Goal: Check status: Verify the current state of an ongoing process or item

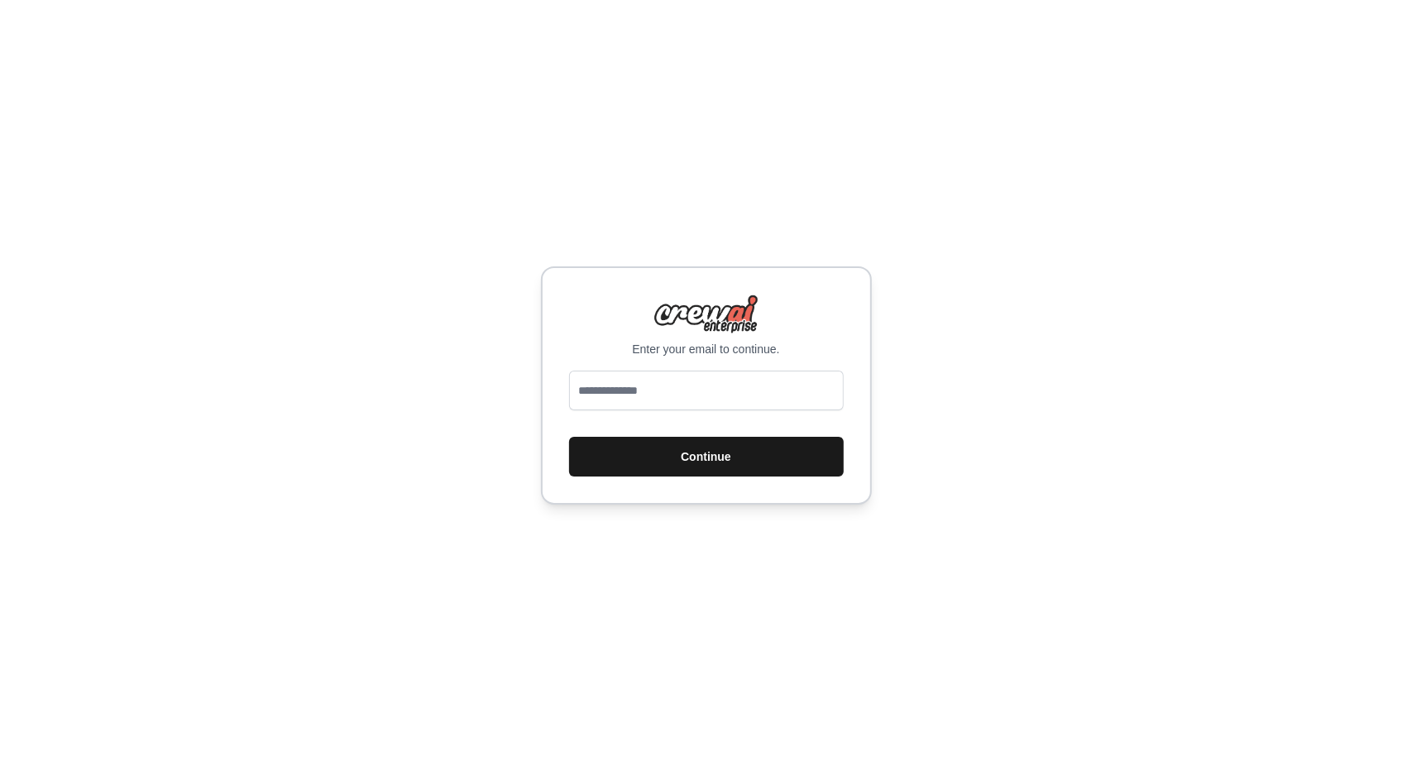
click at [663, 461] on button "Continue" at bounding box center [706, 457] width 275 height 40
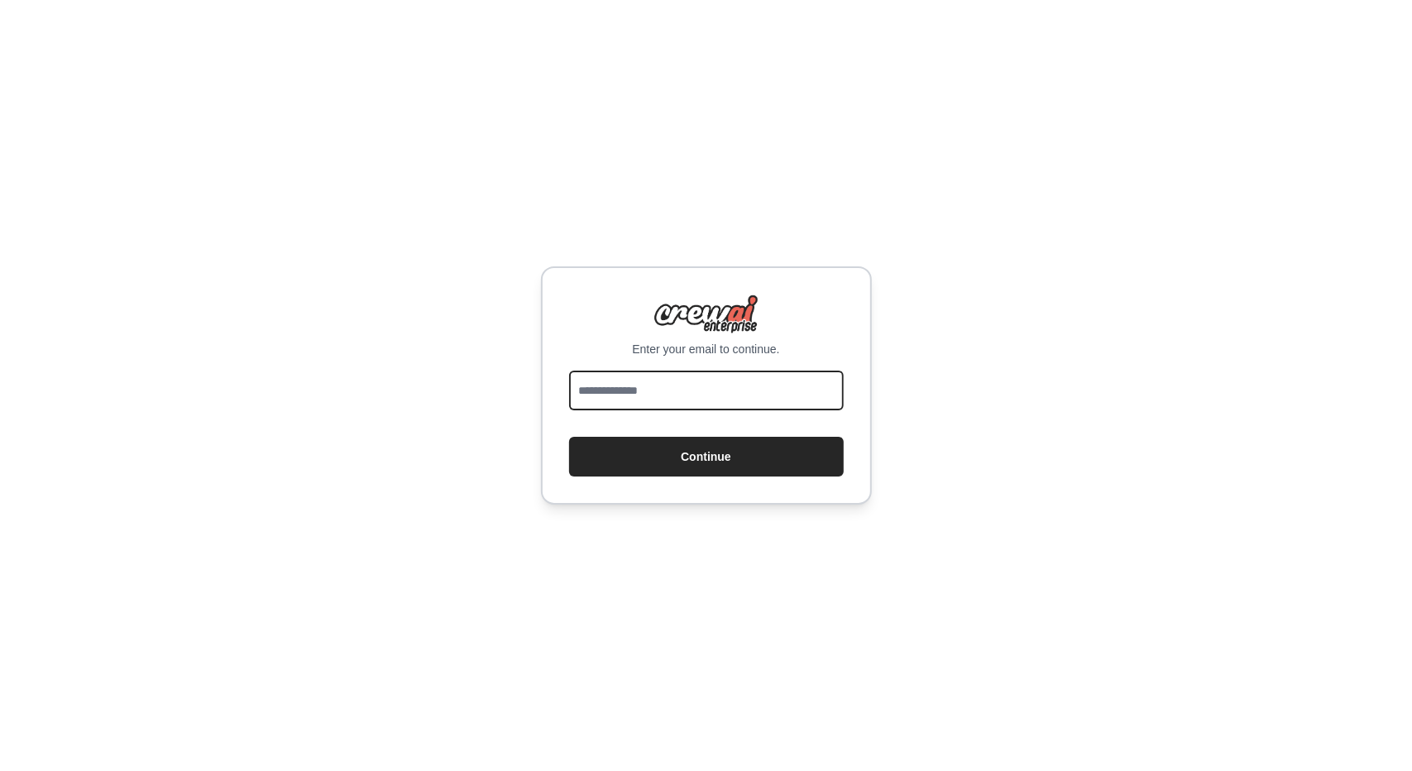
click at [670, 394] on input "email" at bounding box center [706, 391] width 275 height 40
type input "**********"
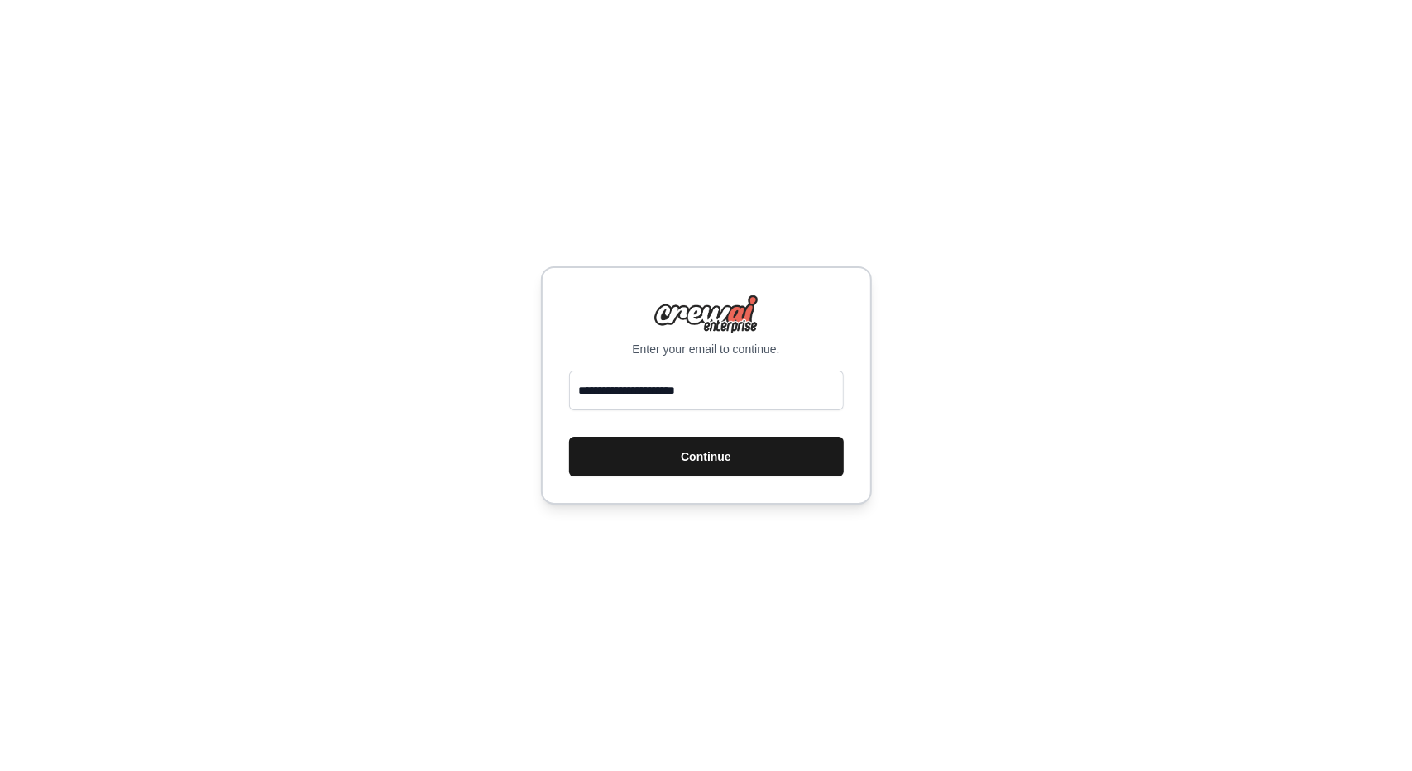
click at [680, 446] on button "Continue" at bounding box center [706, 457] width 275 height 40
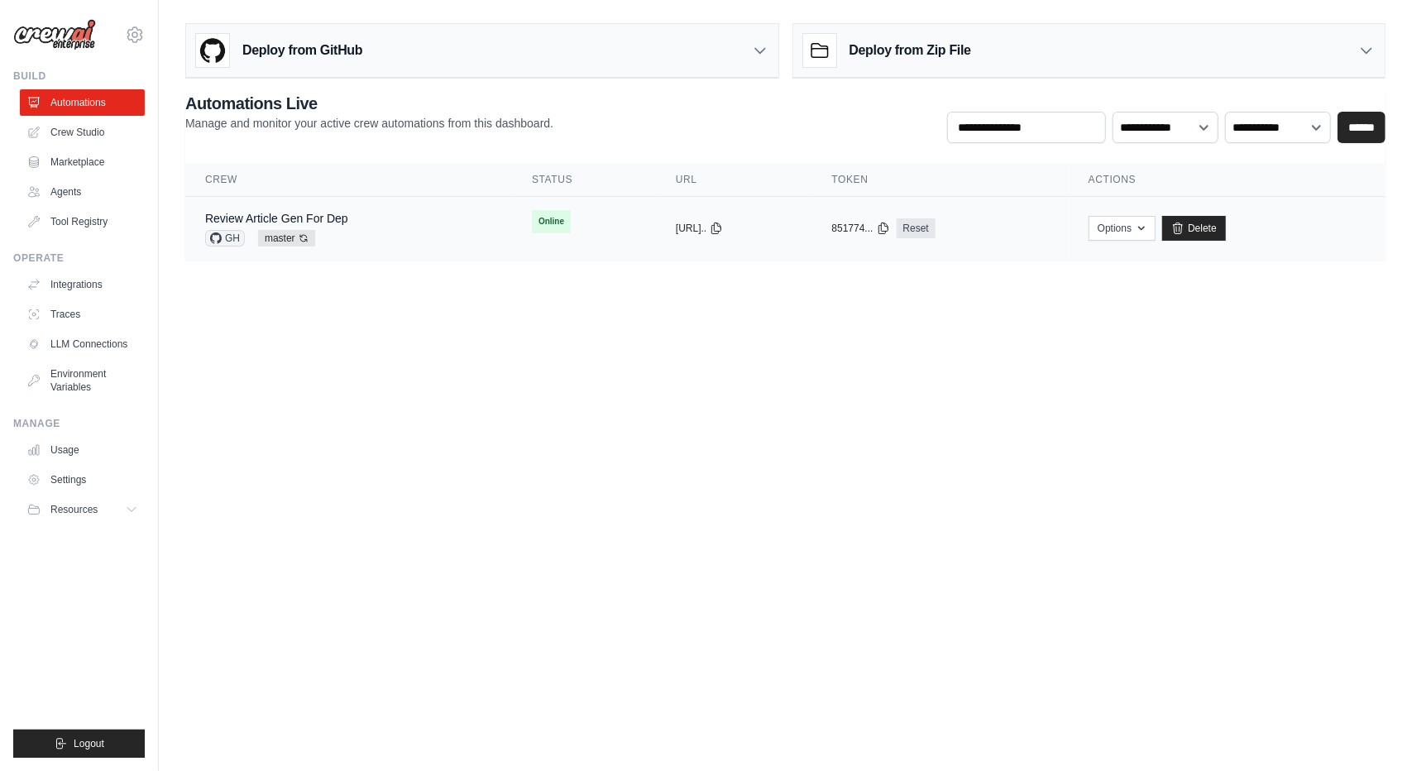
click at [394, 221] on div "Review Article Gen For Dep GH master Auto-deploy enabled" at bounding box center [348, 228] width 287 height 36
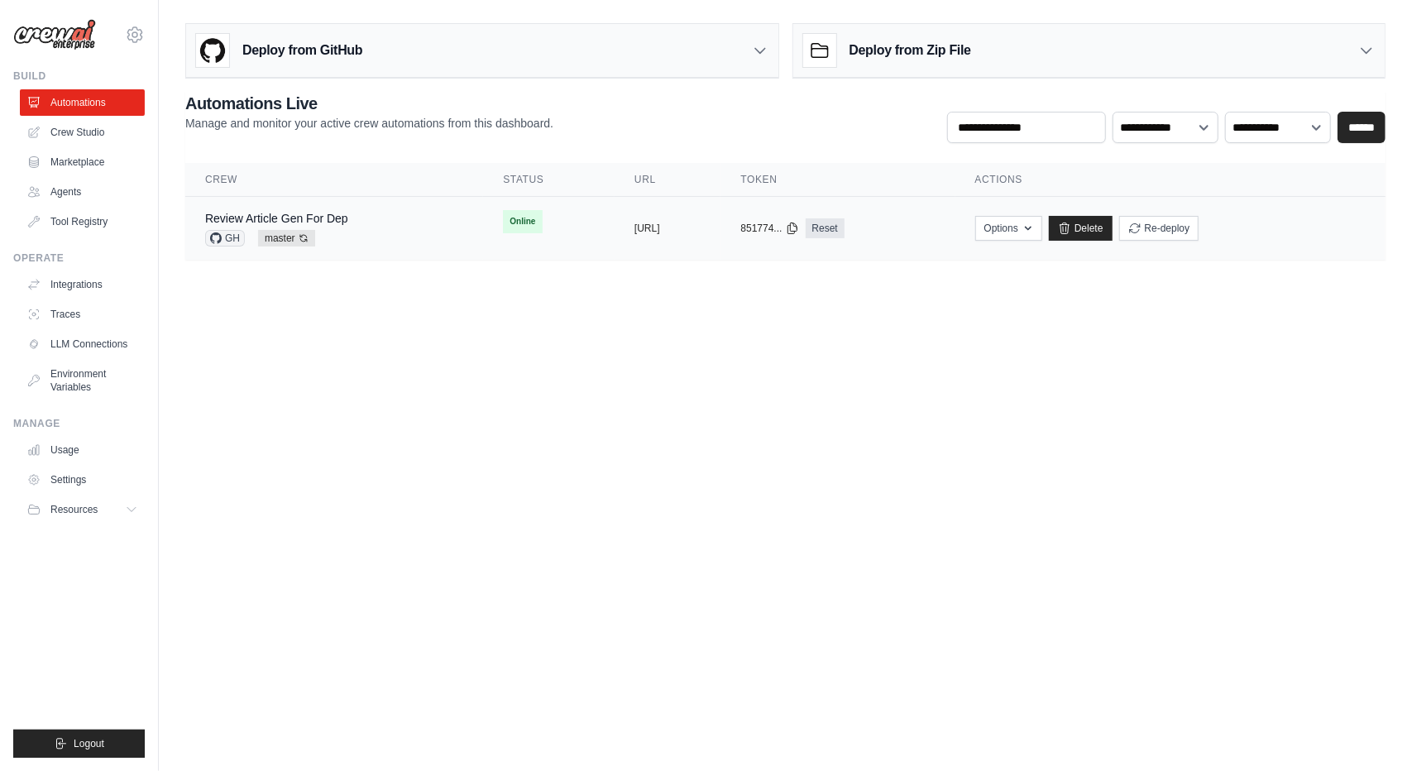
click at [380, 226] on div "Review Article Gen For Dep GH master Auto-deploy enabled" at bounding box center [334, 228] width 258 height 36
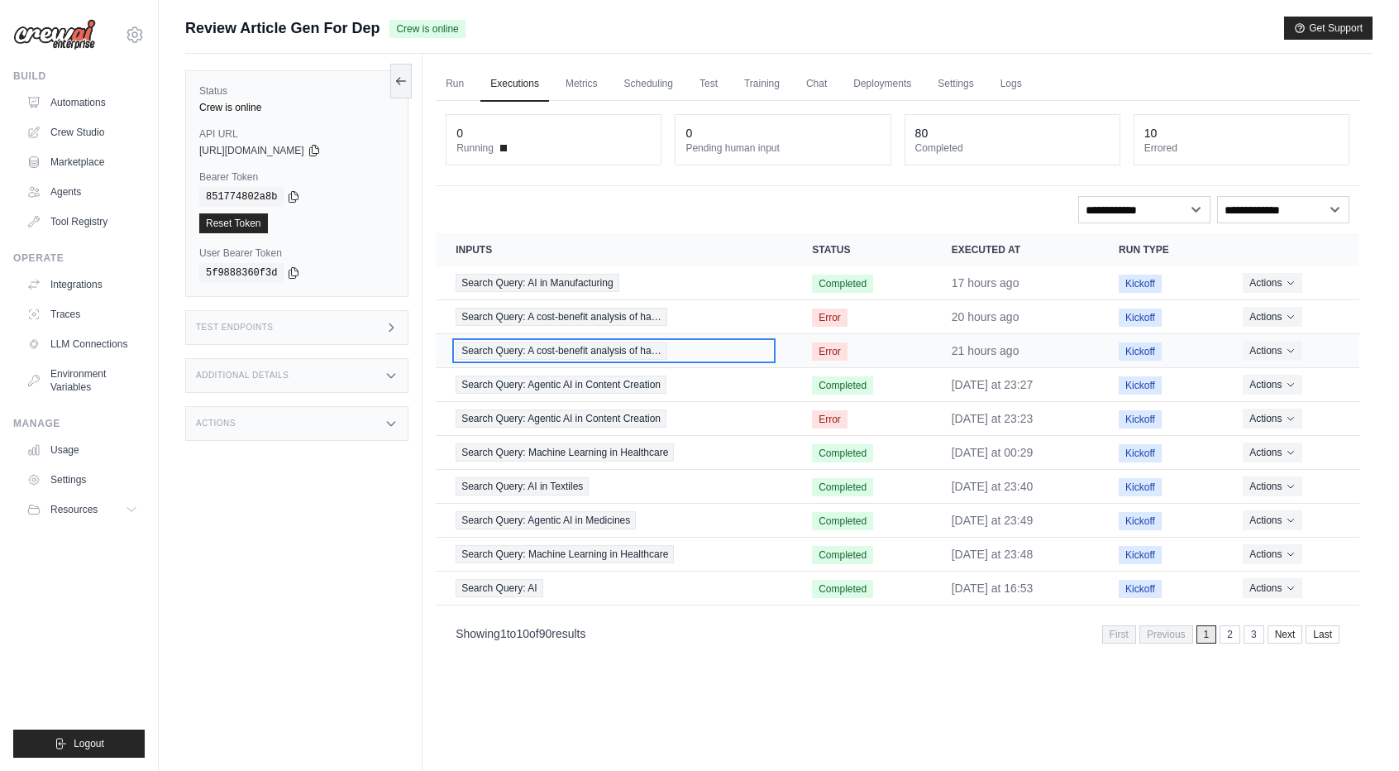
click at [586, 355] on span "Search Query: A cost-benefit analysis of ha…" at bounding box center [561, 351] width 211 height 18
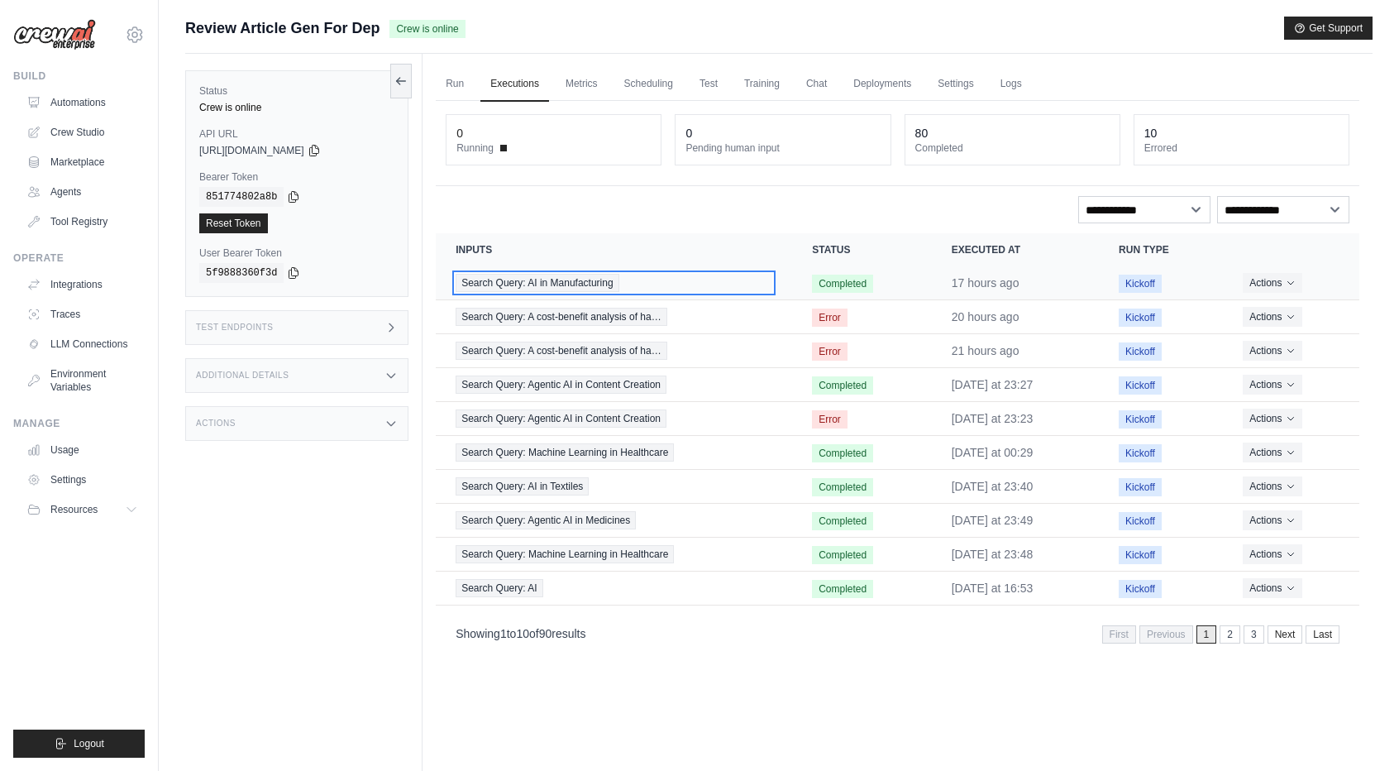
click at [580, 279] on span "Search Query: AI in Manufacturing" at bounding box center [537, 283] width 163 height 18
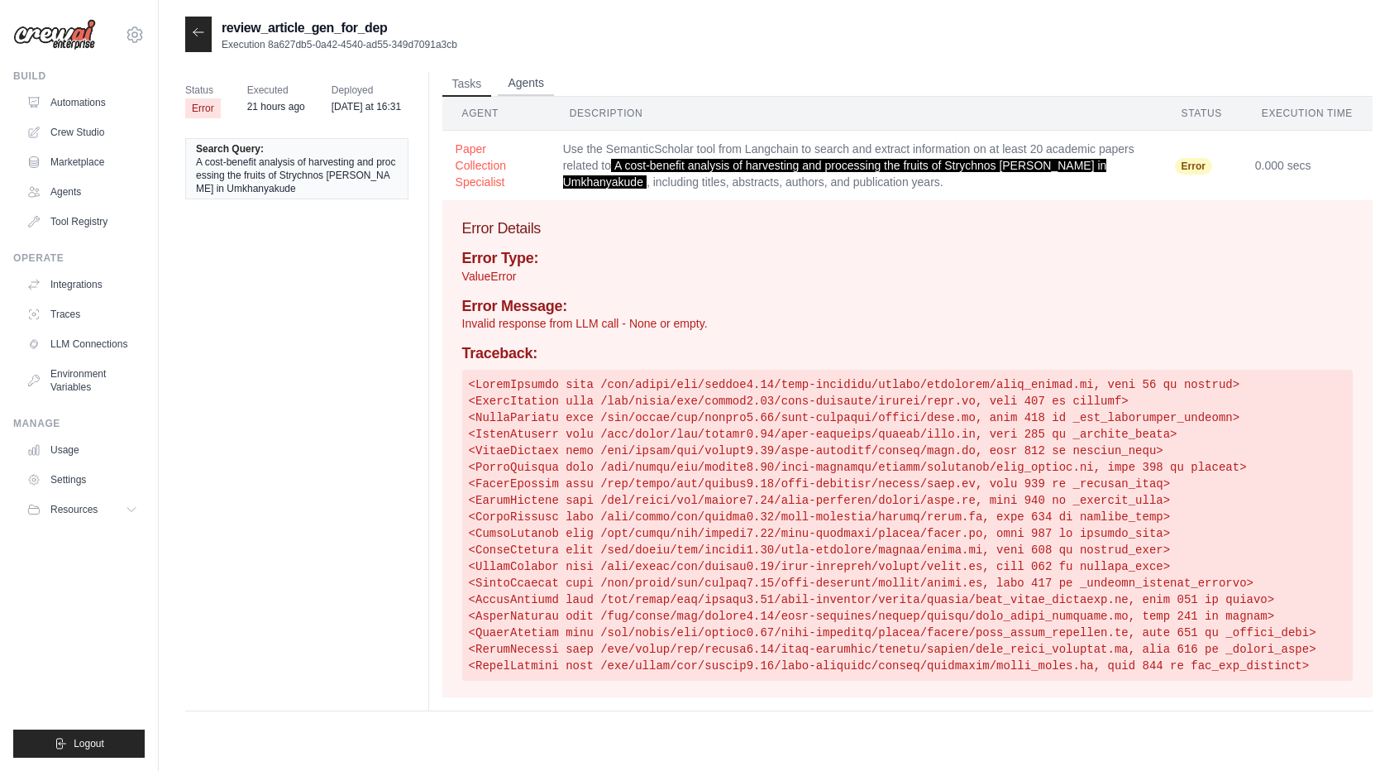
click at [522, 74] on button "Agents" at bounding box center [526, 83] width 56 height 25
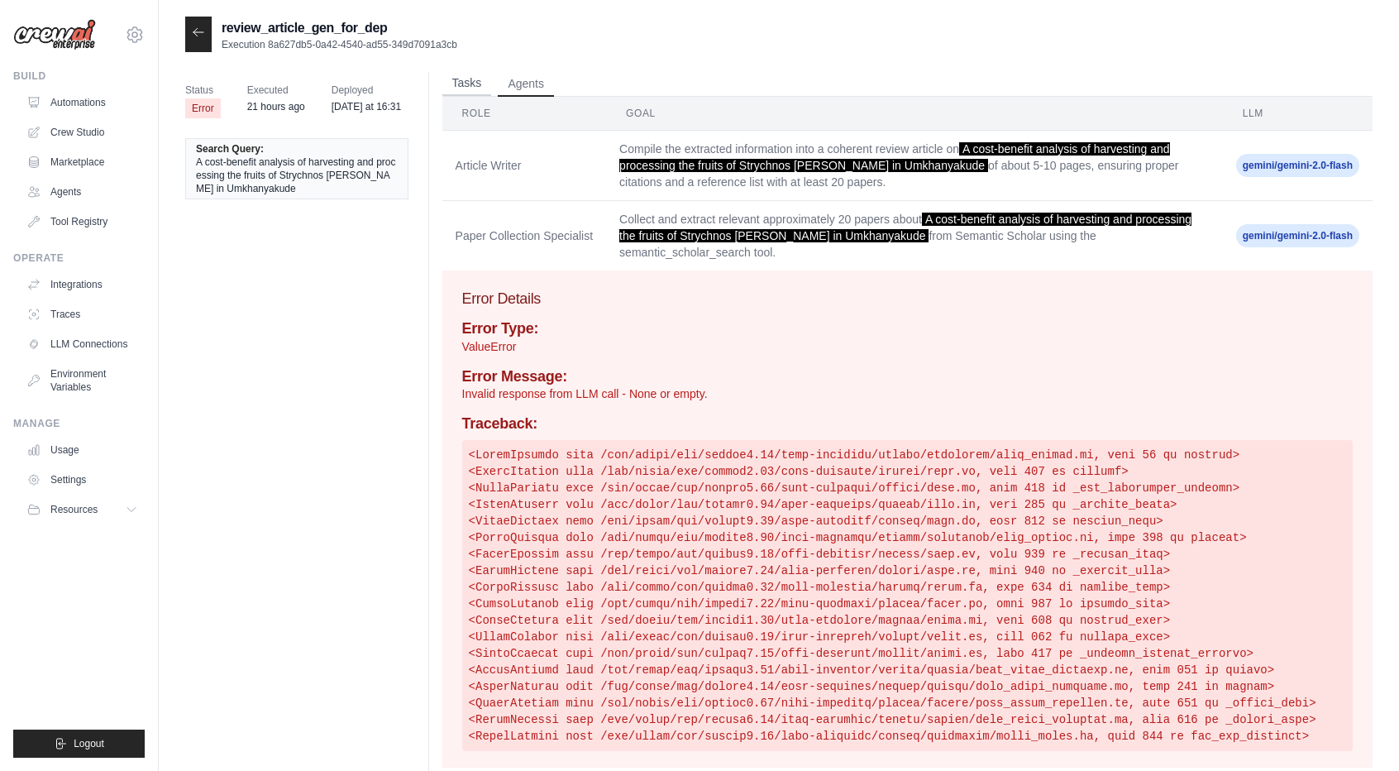
click at [472, 79] on button "Tasks" at bounding box center [467, 83] width 50 height 25
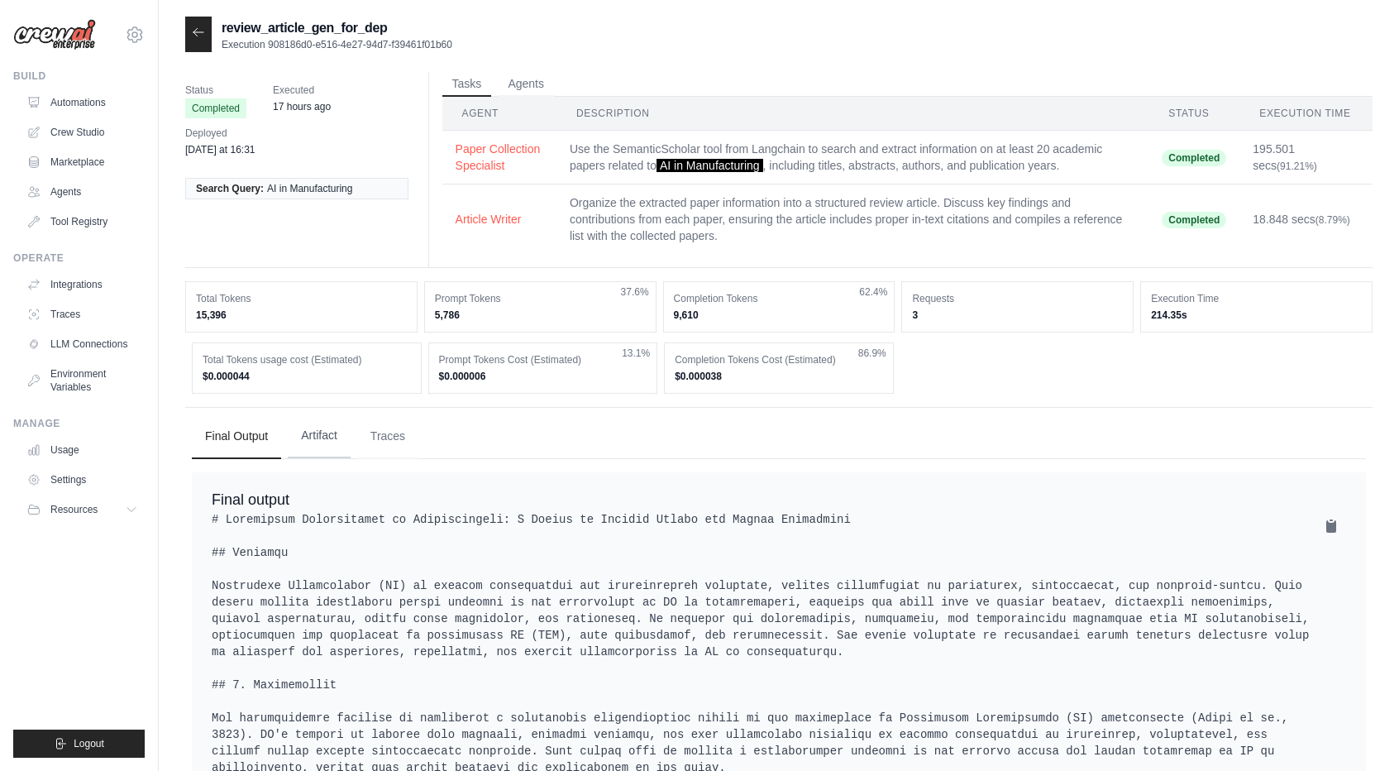
click at [323, 428] on button "Artifact" at bounding box center [319, 436] width 63 height 45
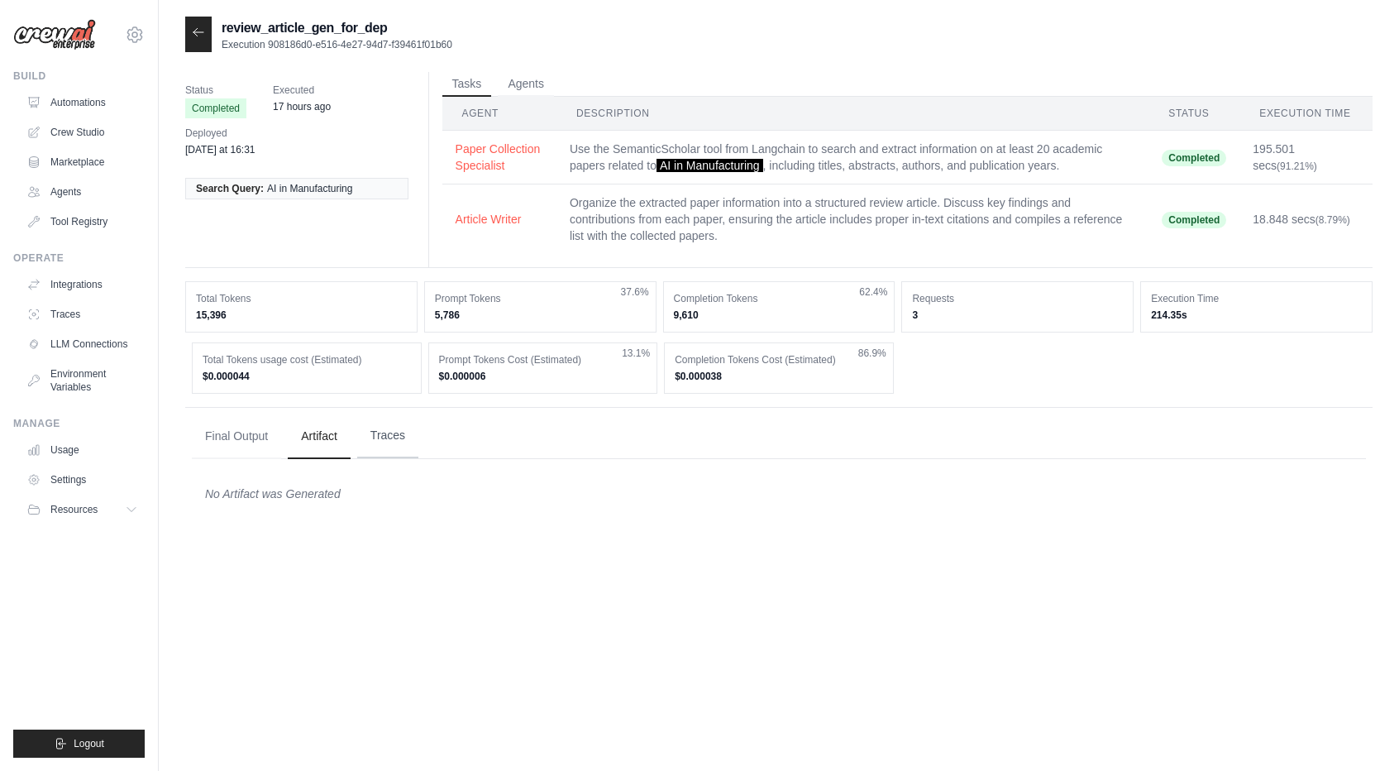
click at [370, 433] on button "Traces" at bounding box center [387, 436] width 61 height 45
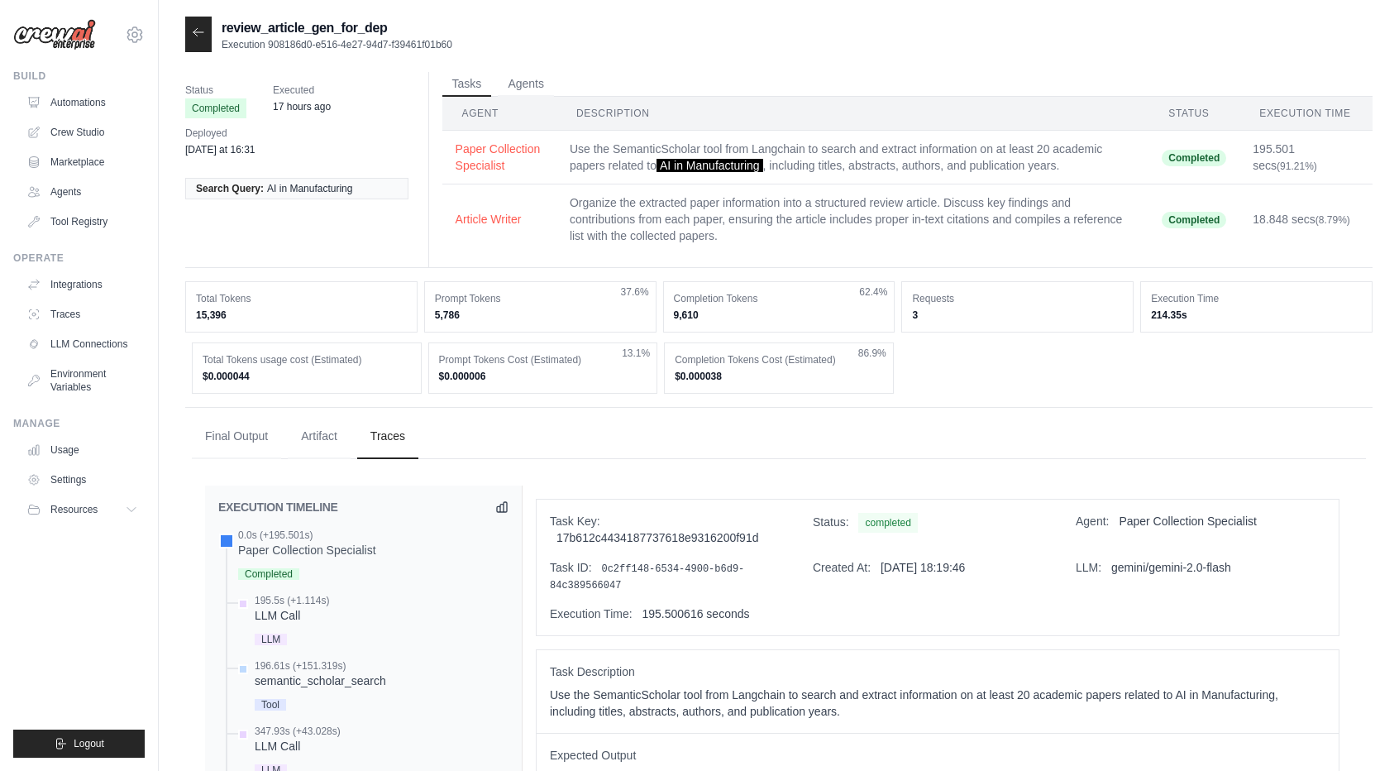
click at [198, 41] on div at bounding box center [198, 35] width 26 height 36
click at [197, 37] on icon at bounding box center [198, 32] width 13 height 13
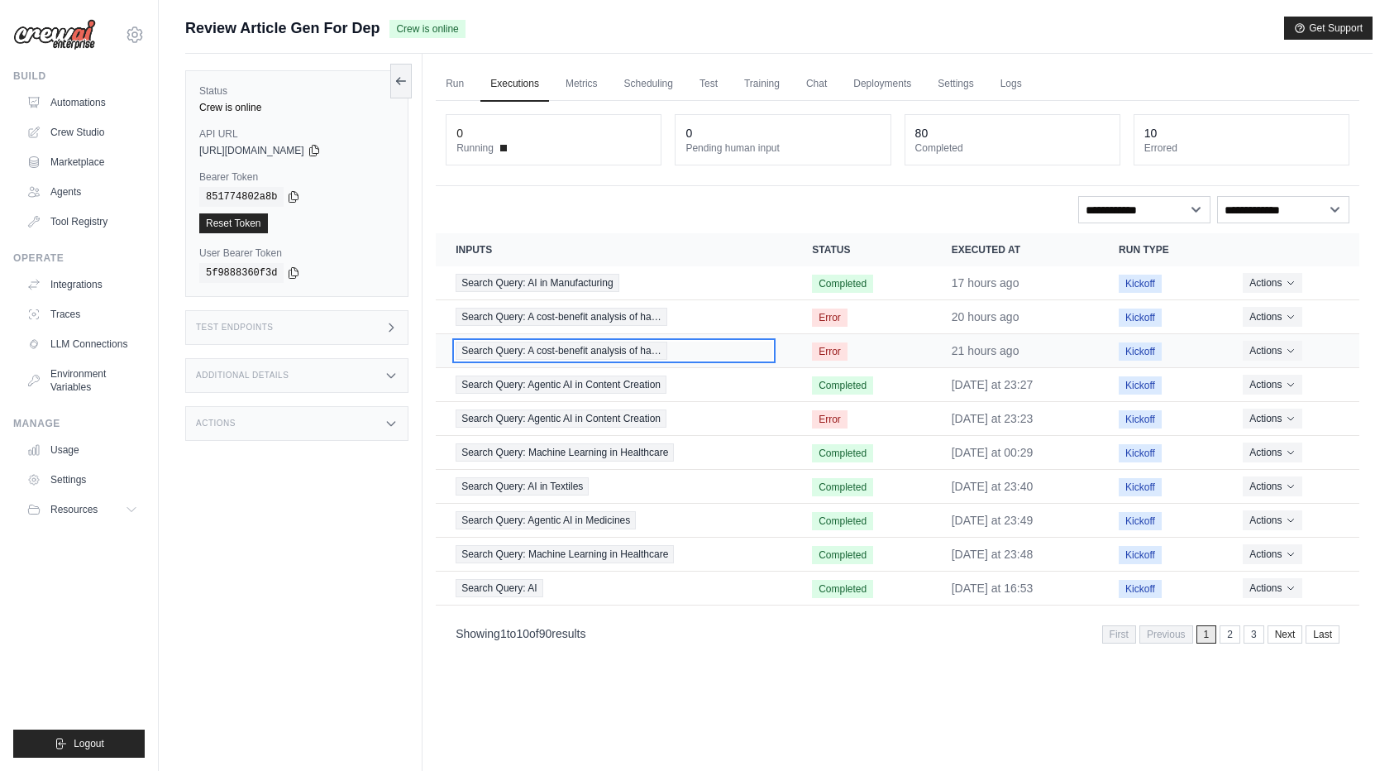
click at [547, 352] on span "Search Query: A cost-benefit analysis of ha…" at bounding box center [561, 351] width 211 height 18
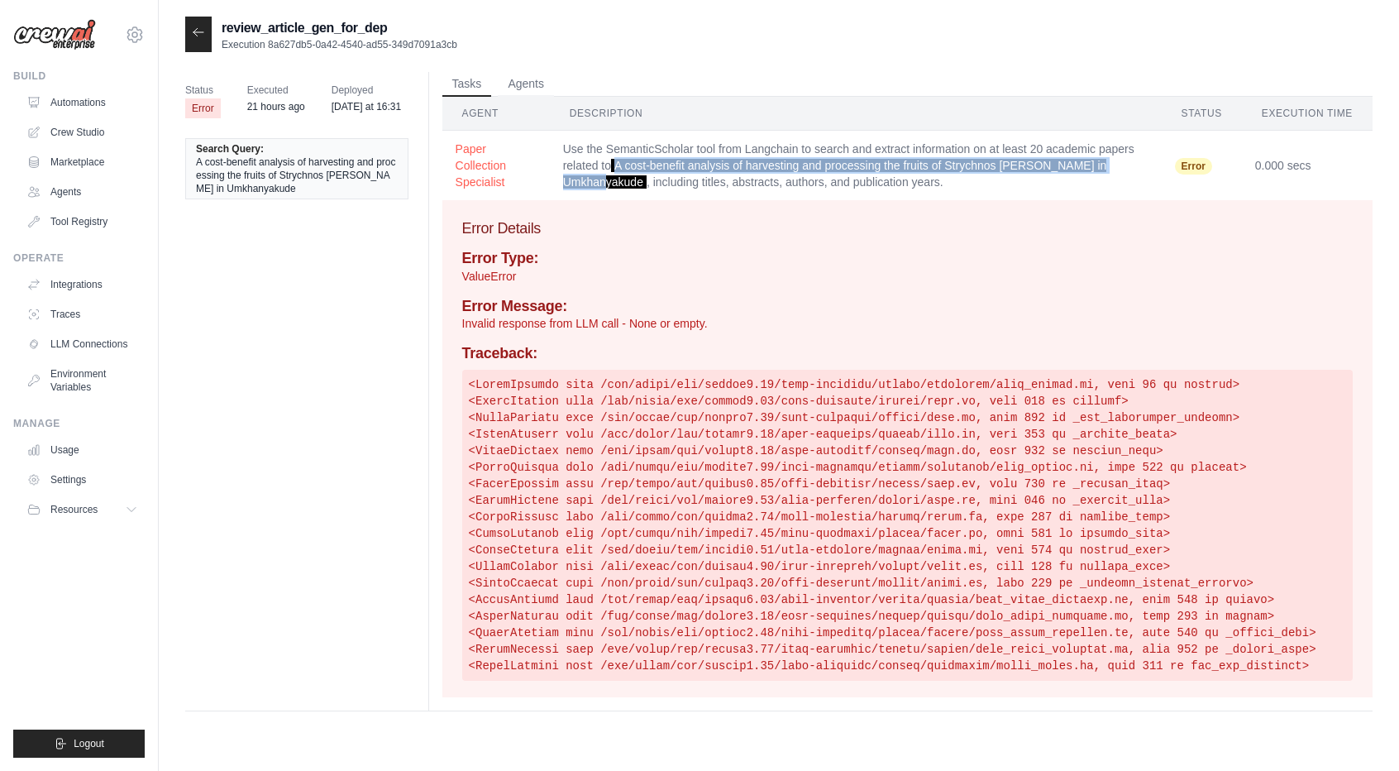
drag, startPoint x: 615, startPoint y: 160, endPoint x: 1140, endPoint y: 160, distance: 525.2
click at [1107, 160] on span "A cost-benefit analysis of harvesting and processing the fruits of Strychnos Sp…" at bounding box center [835, 174] width 544 height 30
copy span "A cost-benefit analysis of harvesting and processing the fruits of Strychnos Sp…"
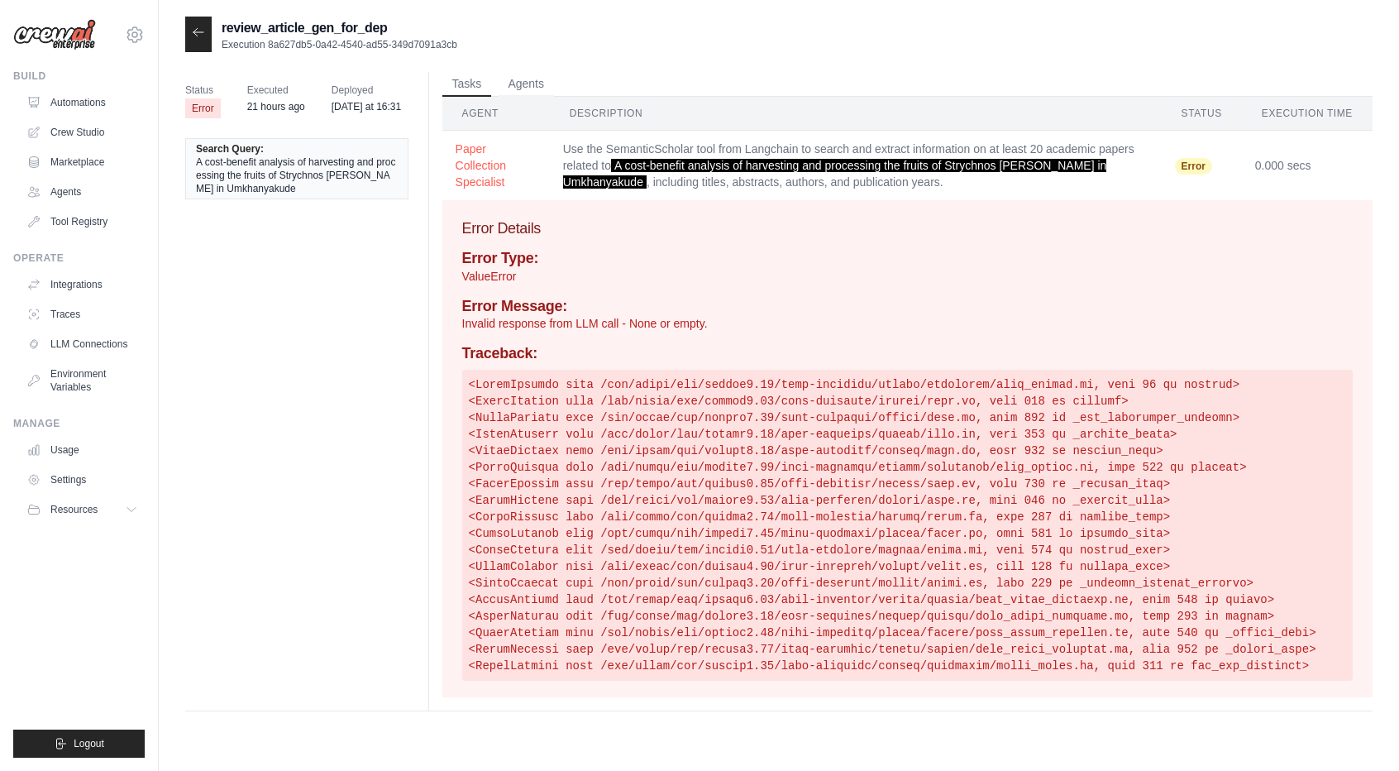
click at [197, 41] on div at bounding box center [198, 35] width 26 height 36
click at [198, 34] on icon at bounding box center [198, 32] width 13 height 13
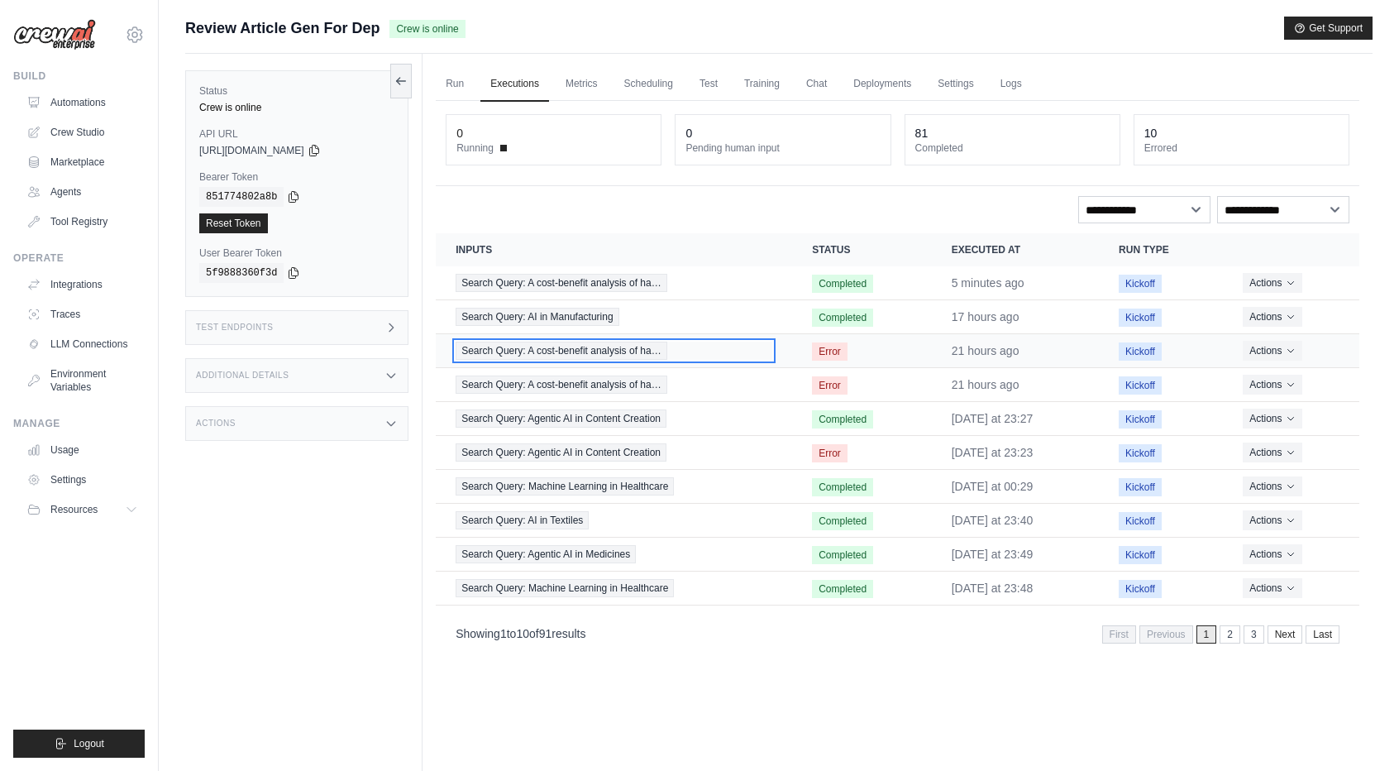
click at [602, 355] on span "Search Query: A cost-benefit analysis of ha…" at bounding box center [561, 351] width 211 height 18
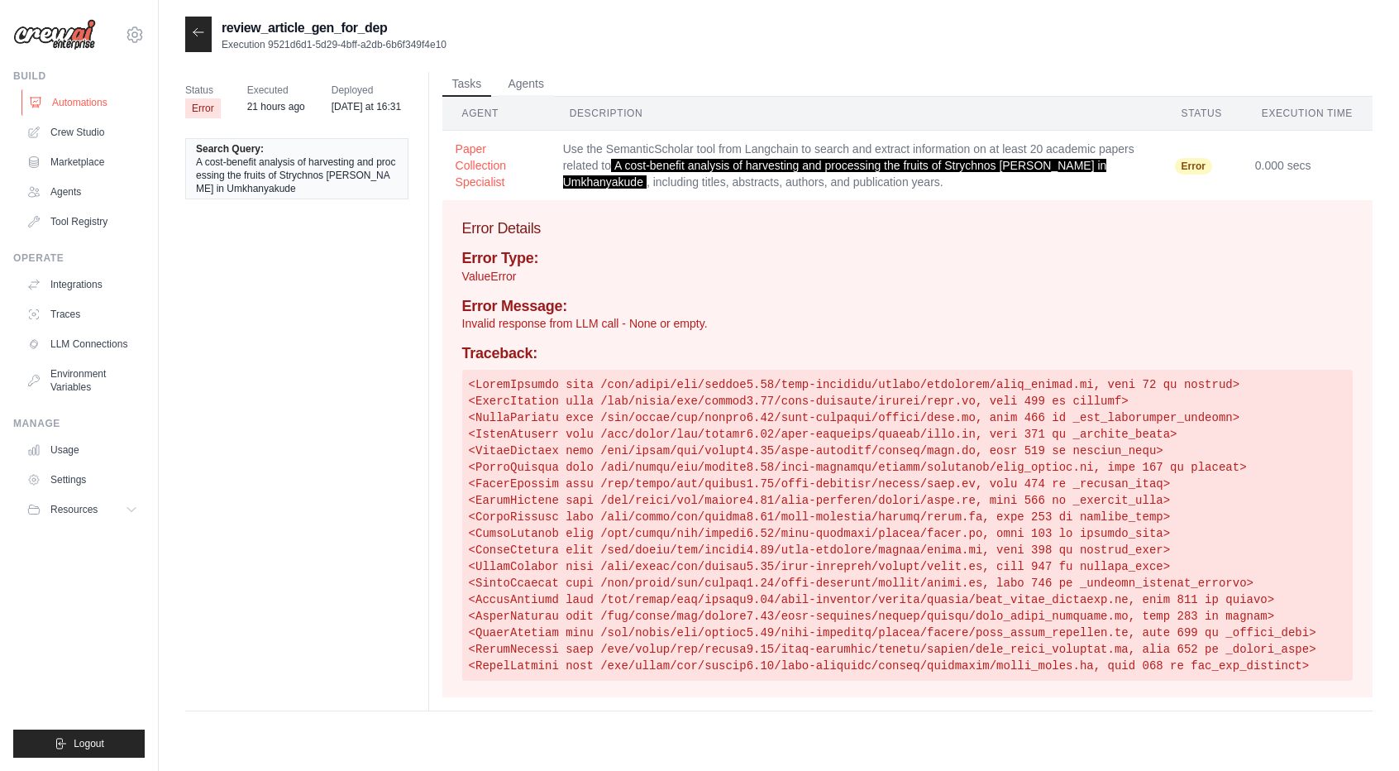
click at [61, 109] on link "Automations" at bounding box center [84, 102] width 125 height 26
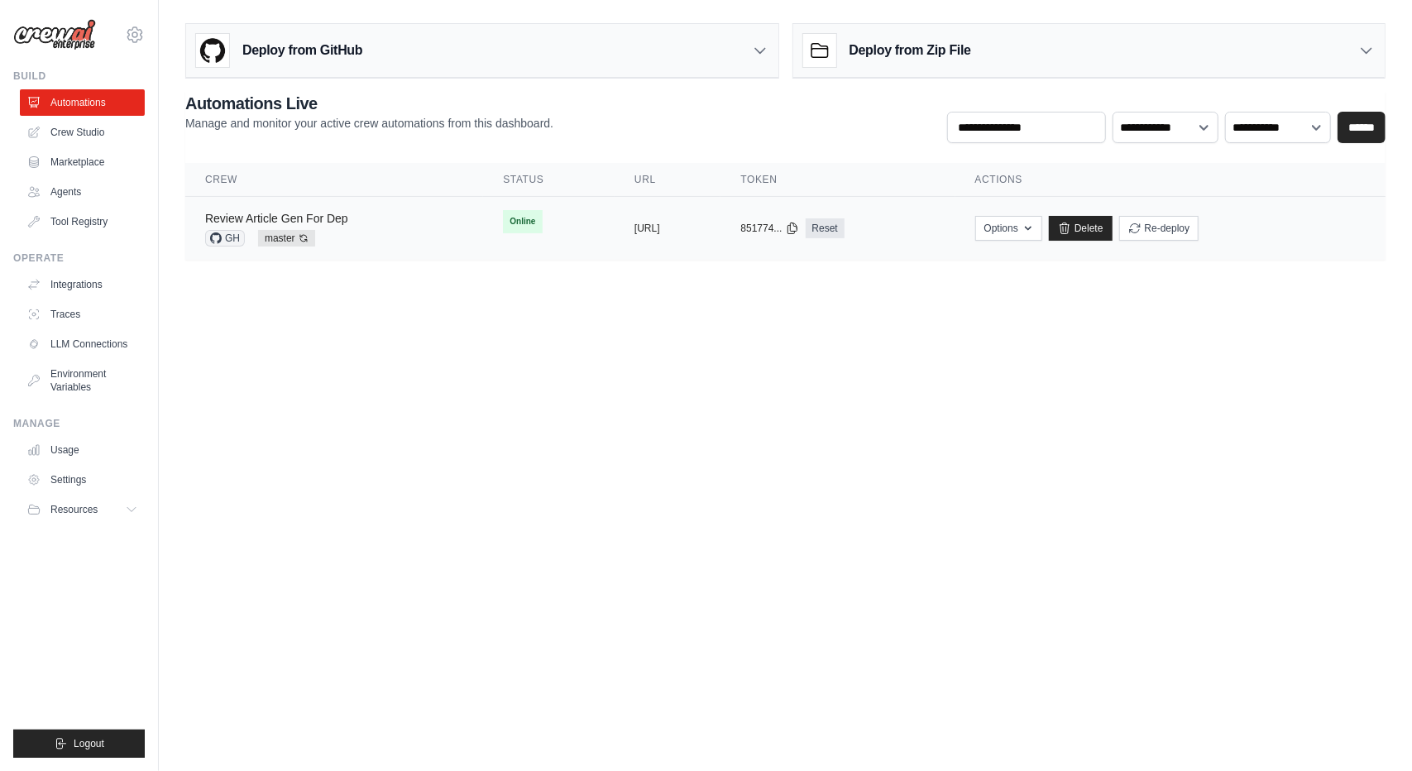
click at [326, 216] on link "Review Article Gen For Dep" at bounding box center [276, 218] width 143 height 13
